Goal: Task Accomplishment & Management: Complete application form

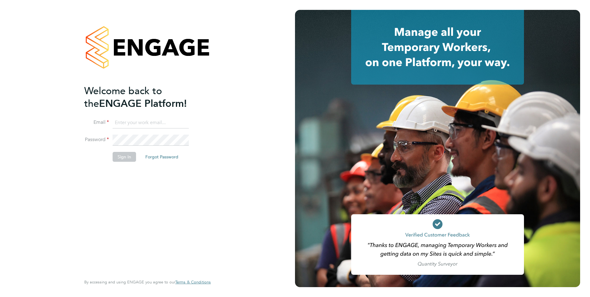
type input "Anne-Marie.Sapalska@ncclondon.ac.uk"
click at [122, 157] on button "Sign In" at bounding box center [124, 157] width 23 height 10
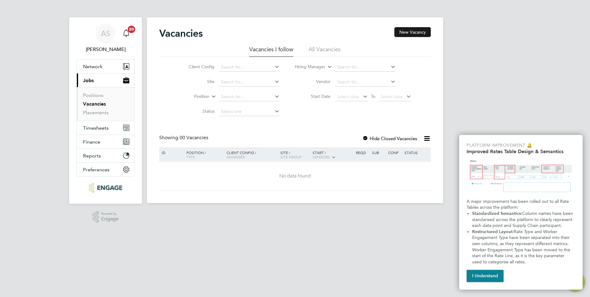
click at [414, 33] on button "New Vacancy" at bounding box center [412, 32] width 36 height 10
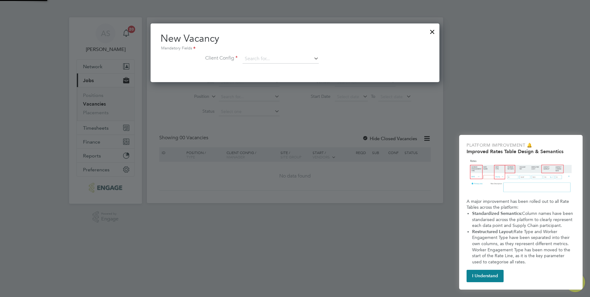
scroll to position [59, 289]
click at [312, 59] on icon at bounding box center [312, 58] width 0 height 9
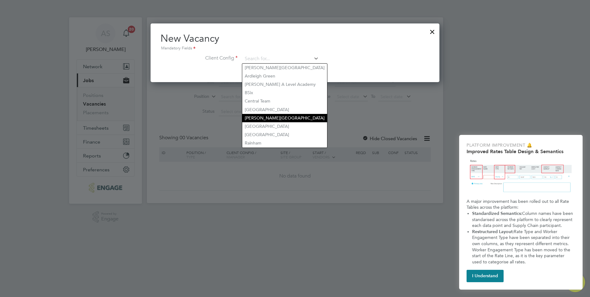
click at [254, 116] on li "[PERSON_NAME][GEOGRAPHIC_DATA]" at bounding box center [284, 118] width 85 height 8
type input "[PERSON_NAME][GEOGRAPHIC_DATA]"
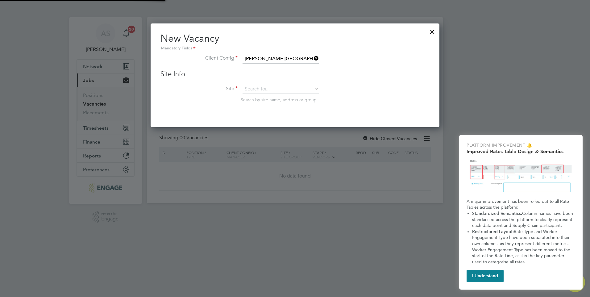
scroll to position [104, 289]
click at [312, 88] on icon at bounding box center [312, 88] width 0 height 9
click at [269, 97] on li "Supp orted Learning" at bounding box center [280, 98] width 77 height 8
type input "Supported Learning"
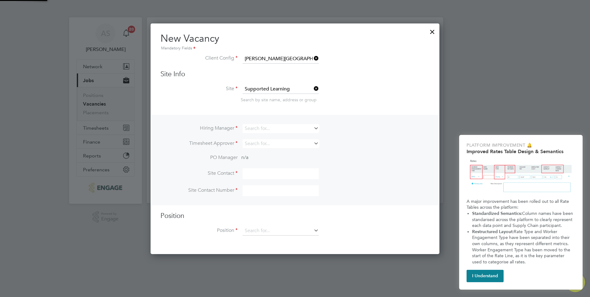
scroll to position [231, 289]
click at [312, 128] on icon at bounding box center [312, 128] width 0 height 9
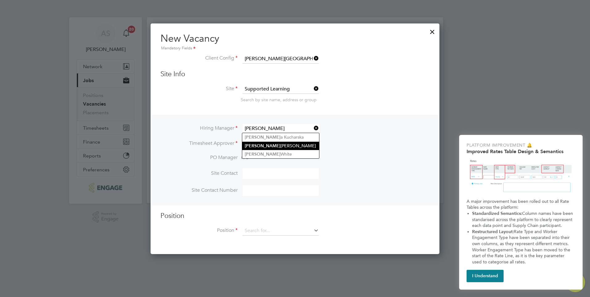
click at [273, 145] on li "[PERSON_NAME] e-[PERSON_NAME] Sapalska" at bounding box center [280, 146] width 77 height 8
type input "[PERSON_NAME]"
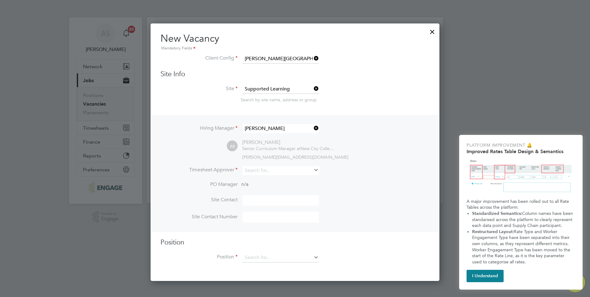
scroll to position [258, 289]
click at [312, 171] on icon at bounding box center [312, 169] width 0 height 9
click at [270, 180] on li "[PERSON_NAME]" at bounding box center [280, 179] width 77 height 8
type input "[PERSON_NAME]"
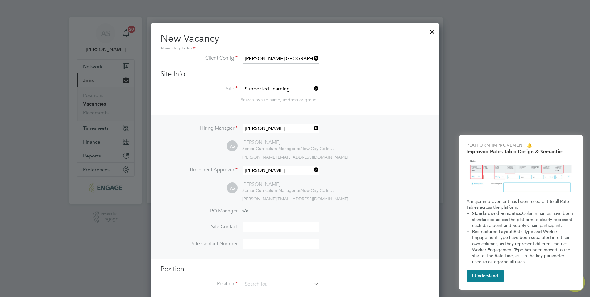
click at [262, 228] on input at bounding box center [280, 226] width 76 height 11
type input "[PERSON_NAME]"
type input "0208 502 8614"
type input "Learning Support Assistant (Inner)"
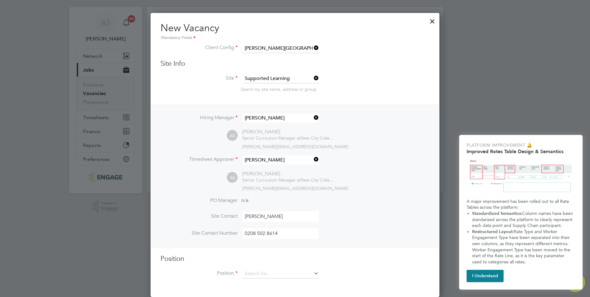
click at [312, 272] on icon at bounding box center [312, 273] width 0 height 9
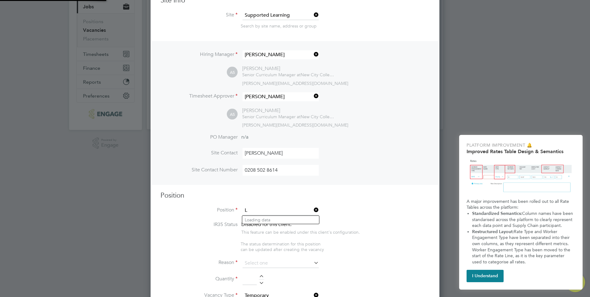
scroll to position [950, 289]
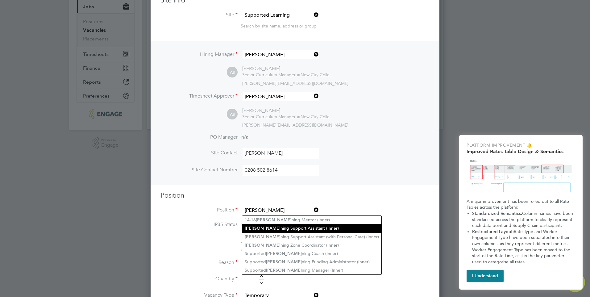
click at [286, 227] on li "[PERSON_NAME] ning Support Assistant (Inner)" at bounding box center [311, 228] width 139 height 8
type input "Learning Support Assistant (Inner)"
type textarea "LOREMIP DO SIT: • Am cons ad elit se doe Temporinc Utlabore Etdo ma aliquae adm…"
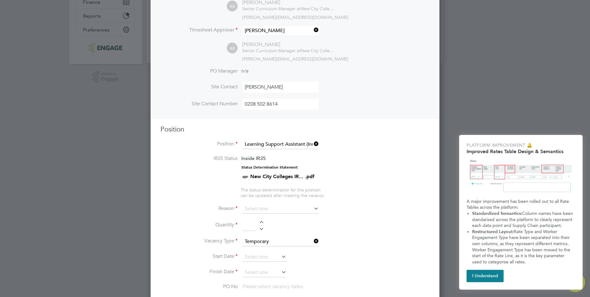
scroll to position [228, 0]
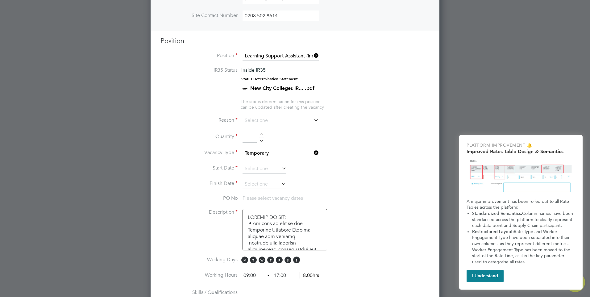
click at [312, 120] on icon at bounding box center [312, 120] width 0 height 9
click at [312, 119] on icon at bounding box center [312, 120] width 0 height 9
click at [254, 121] on input at bounding box center [280, 120] width 76 height 9
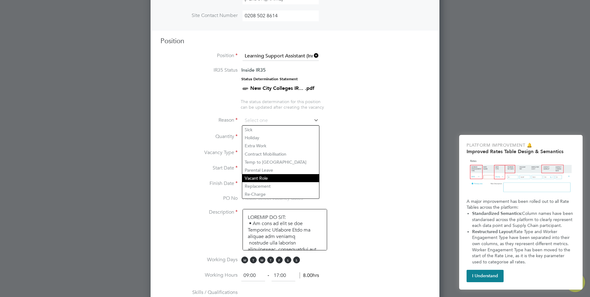
click at [256, 178] on li "Vacant Role" at bounding box center [280, 178] width 77 height 8
type input "Vacant Role"
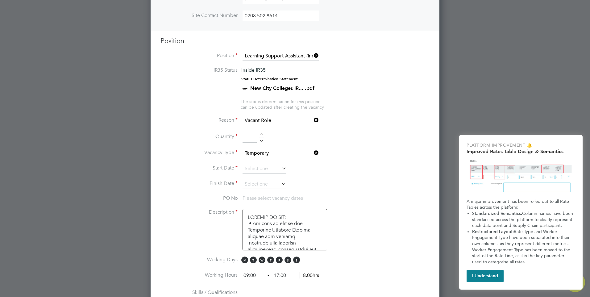
click at [261, 134] on div at bounding box center [261, 135] width 5 height 4
type input "3"
click at [280, 169] on icon at bounding box center [280, 168] width 0 height 9
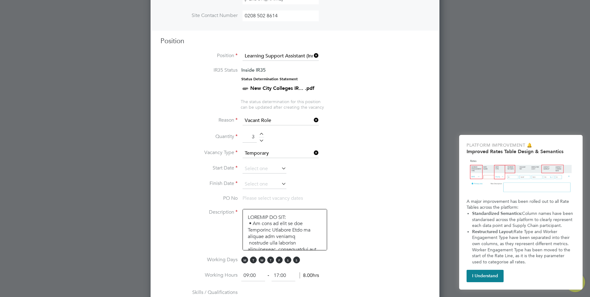
scroll to position [187, 0]
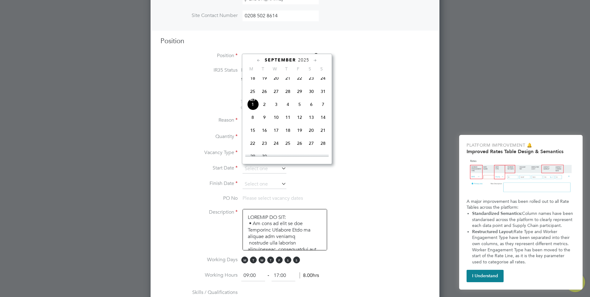
click at [264, 109] on span "2" at bounding box center [265, 104] width 12 height 12
type input "[DATE]"
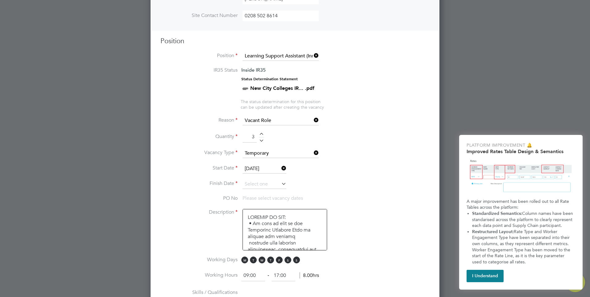
click at [280, 183] on icon at bounding box center [280, 183] width 0 height 9
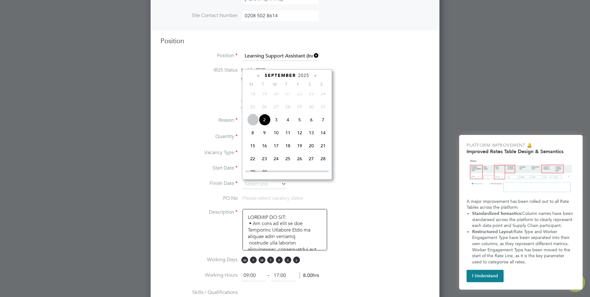
click at [315, 76] on icon at bounding box center [315, 75] width 6 height 7
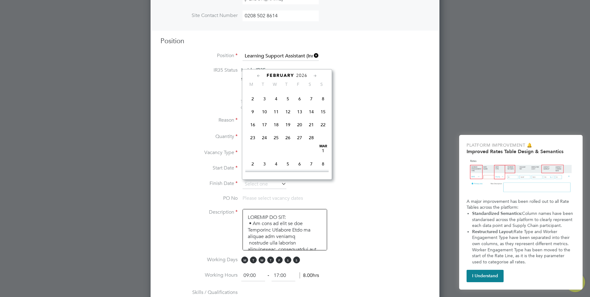
click at [315, 77] on icon at bounding box center [315, 75] width 6 height 7
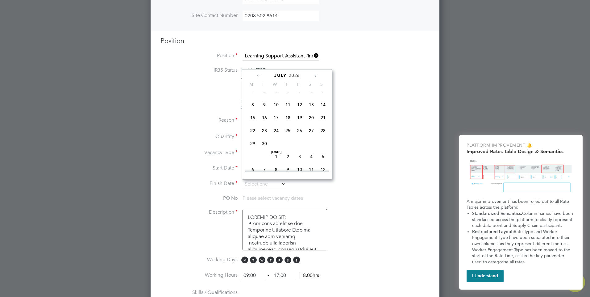
scroll to position [880, 0]
click at [300, 96] on span "3" at bounding box center [300, 90] width 12 height 12
type input "[DATE]"
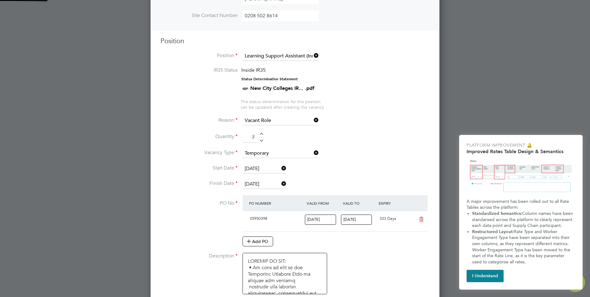
scroll to position [10, 58]
click at [324, 220] on input "[DATE]" at bounding box center [320, 219] width 31 height 10
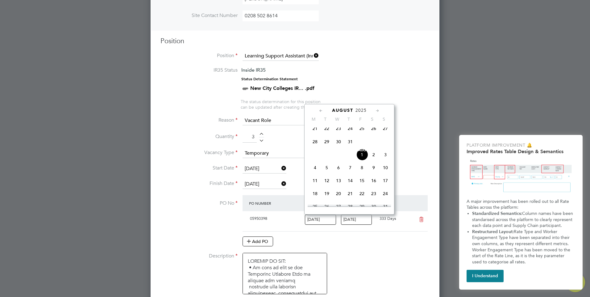
click at [361, 246] on div "Add PO" at bounding box center [334, 241] width 185 height 10
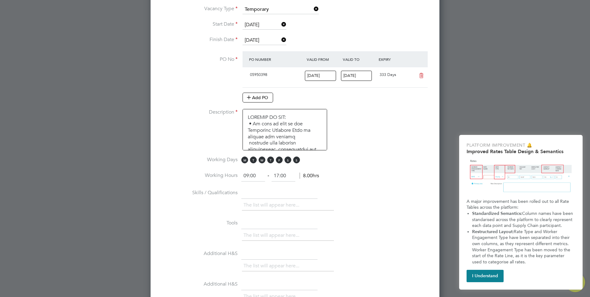
scroll to position [382, 0]
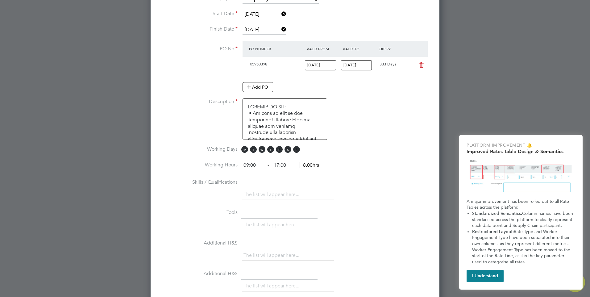
click at [286, 196] on li "The list will appear here..." at bounding box center [272, 194] width 58 height 8
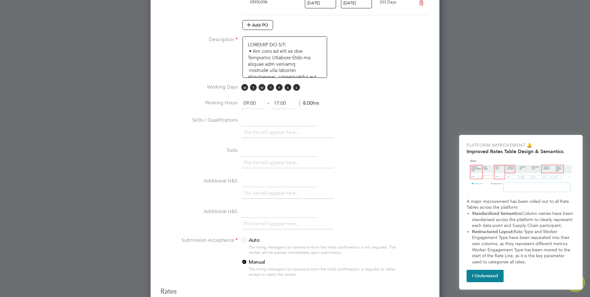
scroll to position [413, 0]
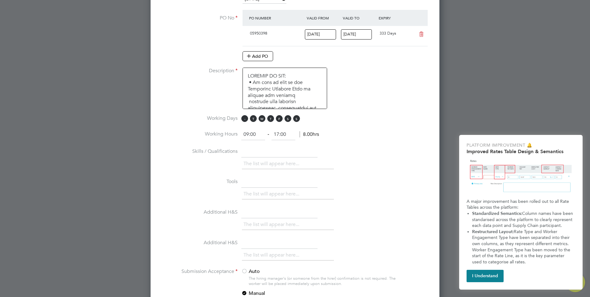
click at [244, 119] on span "M" at bounding box center [244, 118] width 7 height 7
click at [253, 118] on span "T" at bounding box center [253, 118] width 7 height 7
click at [261, 118] on span "W" at bounding box center [262, 118] width 7 height 7
click at [269, 119] on span "T" at bounding box center [270, 118] width 7 height 7
click at [279, 119] on span "F" at bounding box center [279, 118] width 7 height 7
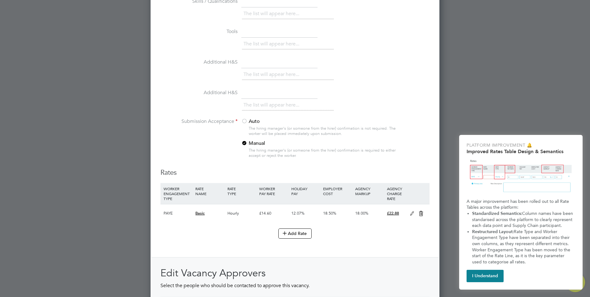
scroll to position [660, 0]
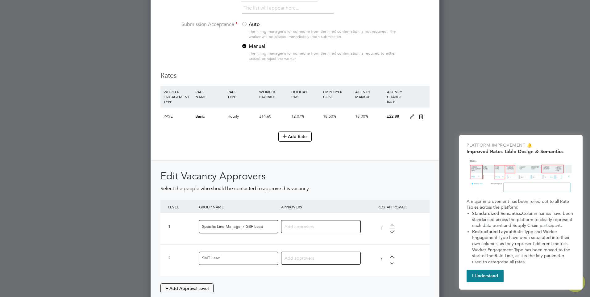
click at [317, 227] on input at bounding box center [318, 226] width 68 height 8
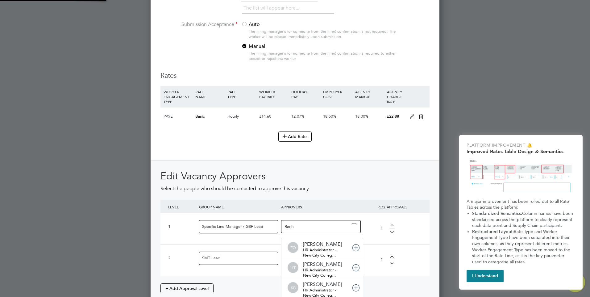
scroll to position [0, 0]
type input "Rache"
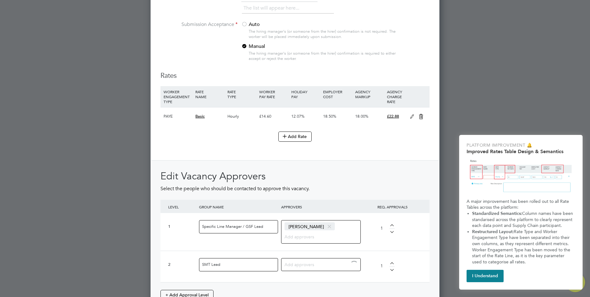
click at [301, 264] on input at bounding box center [318, 264] width 68 height 8
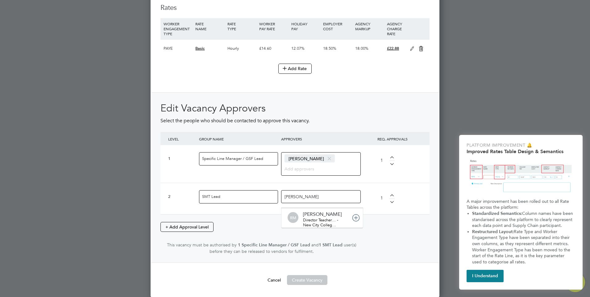
drag, startPoint x: 298, startPoint y: 197, endPoint x: 274, endPoint y: 197, distance: 24.1
click at [274, 197] on div "2 SMT Lead [PERSON_NAME] [PERSON_NAME] [PERSON_NAME] Director Teacher… - New Ci…" at bounding box center [294, 198] width 269 height 31
click at [305, 197] on input "[PERSON_NAME]" at bounding box center [303, 196] width 39 height 8
click at [307, 197] on input "[PERSON_NAME]" at bounding box center [303, 196] width 39 height 8
click at [306, 199] on input "[PERSON_NAME]" at bounding box center [303, 196] width 39 height 8
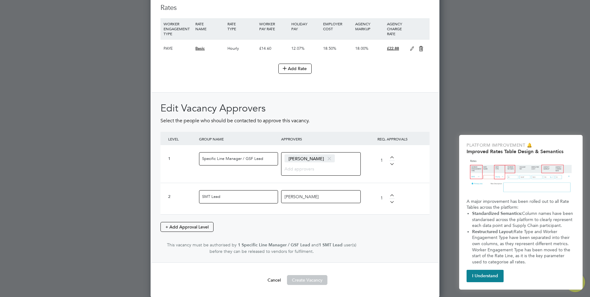
type input "[PERSON_NAME]"
click at [311, 281] on button "Create Vacancy" at bounding box center [307, 280] width 40 height 10
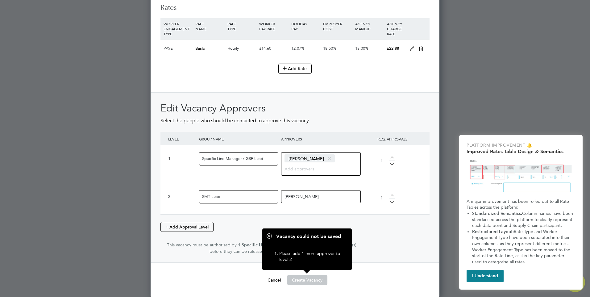
click at [310, 283] on button "Create Vacancy" at bounding box center [307, 280] width 40 height 10
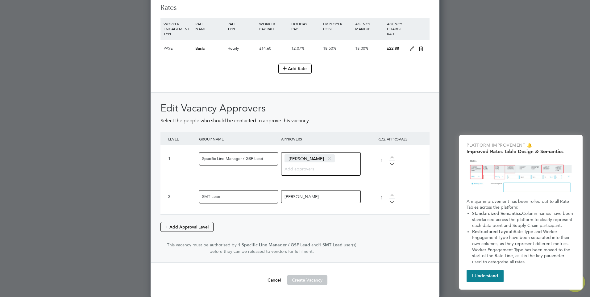
click at [326, 196] on div "[PERSON_NAME]" at bounding box center [321, 196] width 80 height 13
click at [392, 195] on div at bounding box center [391, 196] width 5 height 4
type input "2"
click at [199, 225] on button "+ Add Approval Level" at bounding box center [186, 227] width 53 height 10
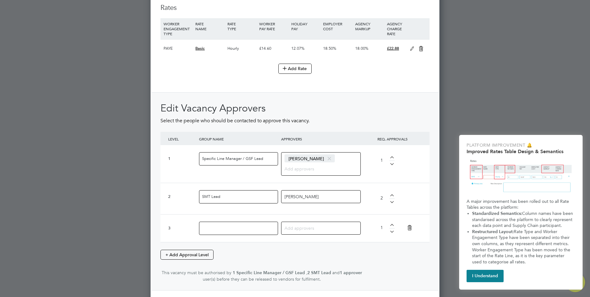
click at [297, 226] on input at bounding box center [318, 228] width 68 height 8
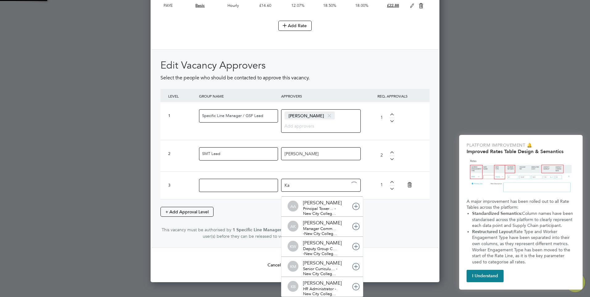
type input "Kat"
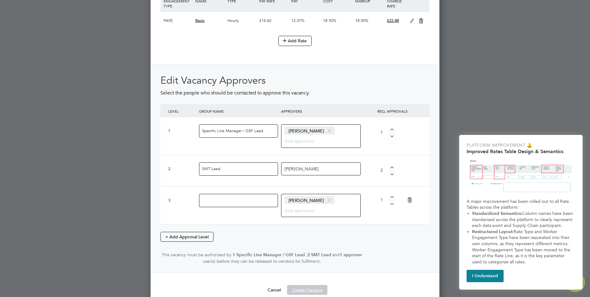
click at [308, 292] on button "Create Vacancy" at bounding box center [307, 290] width 40 height 10
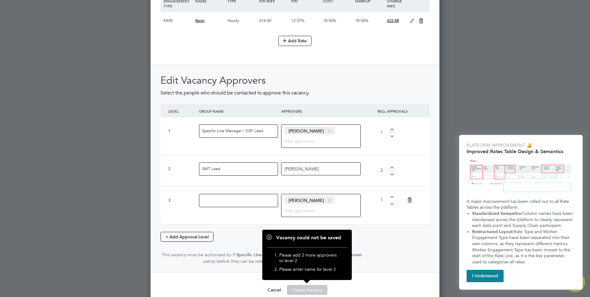
click at [393, 238] on div "Edit Vacancy Approvers Select the people who should be contacted to approve thi…" at bounding box center [294, 169] width 269 height 190
